Goal: Task Accomplishment & Management: Use online tool/utility

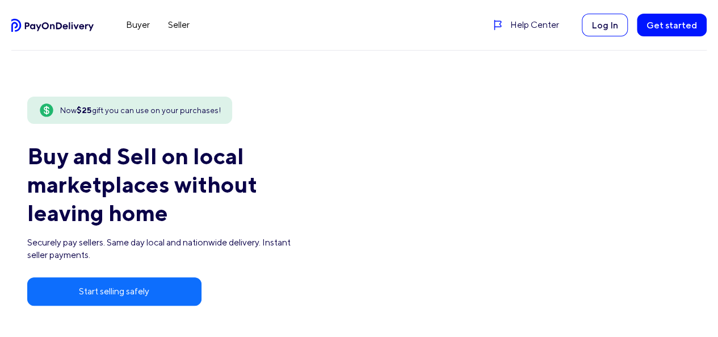
drag, startPoint x: 37, startPoint y: 586, endPoint x: 47, endPoint y: 546, distance: 40.2
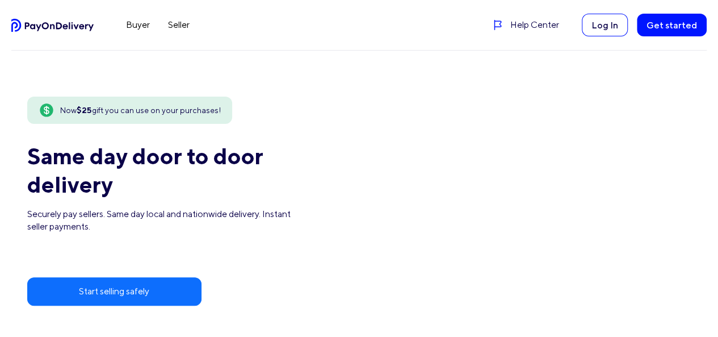
scroll to position [11, 0]
